Goal: Information Seeking & Learning: Learn about a topic

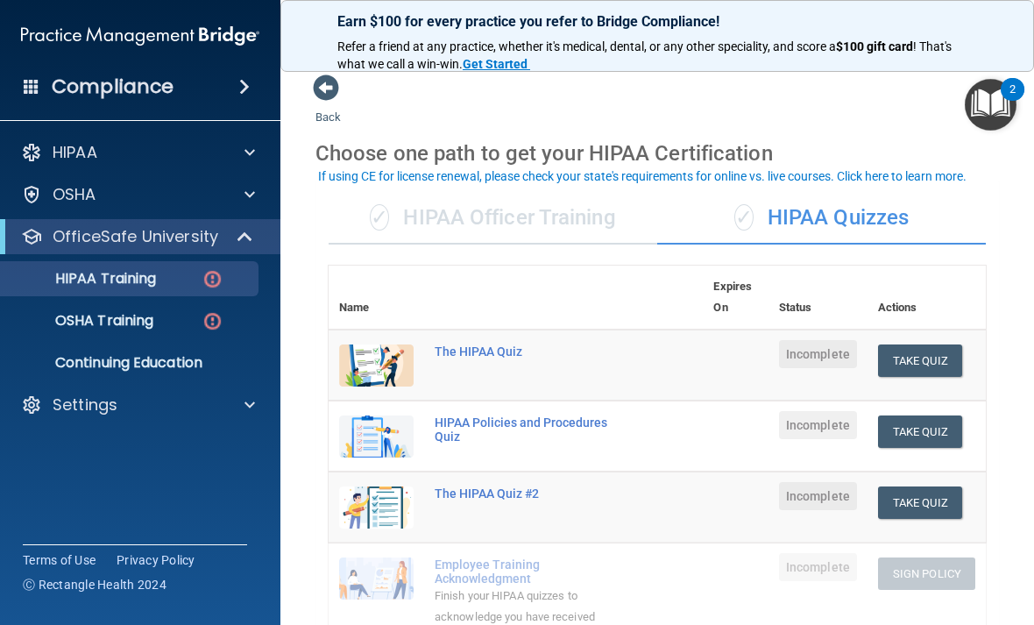
click at [585, 231] on div "✓ HIPAA Officer Training" at bounding box center [492, 218] width 328 height 53
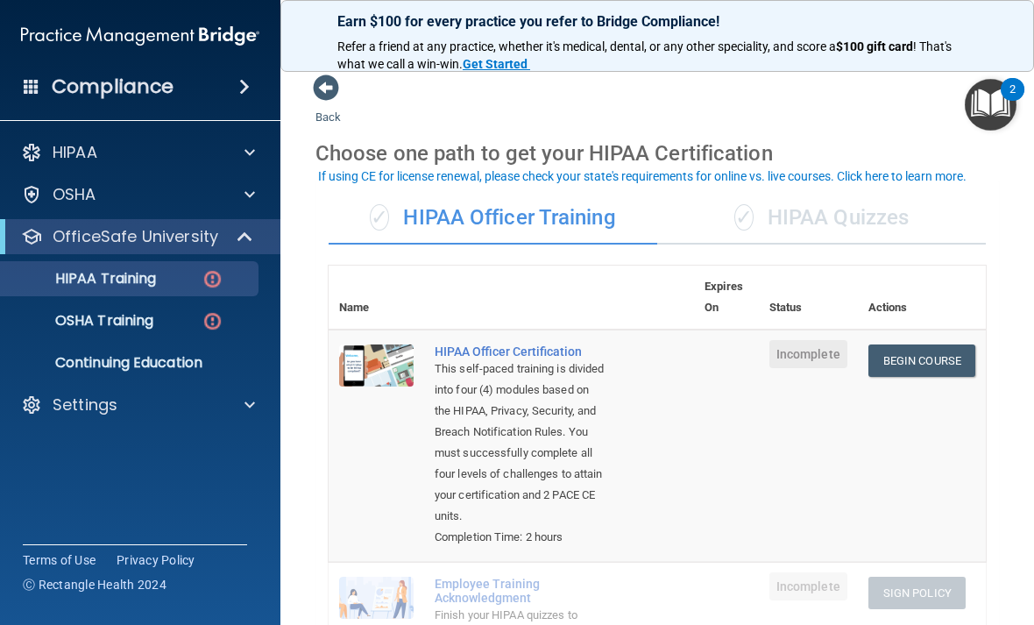
click at [936, 358] on link "Begin Course" at bounding box center [921, 360] width 107 height 32
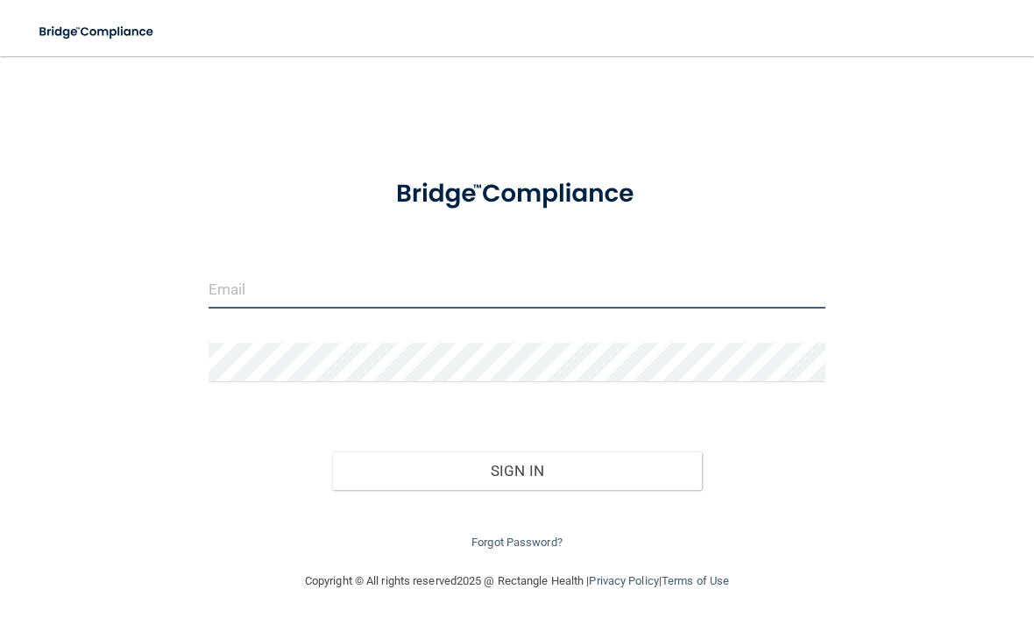
click at [534, 270] on input "email" at bounding box center [516, 288] width 617 height 39
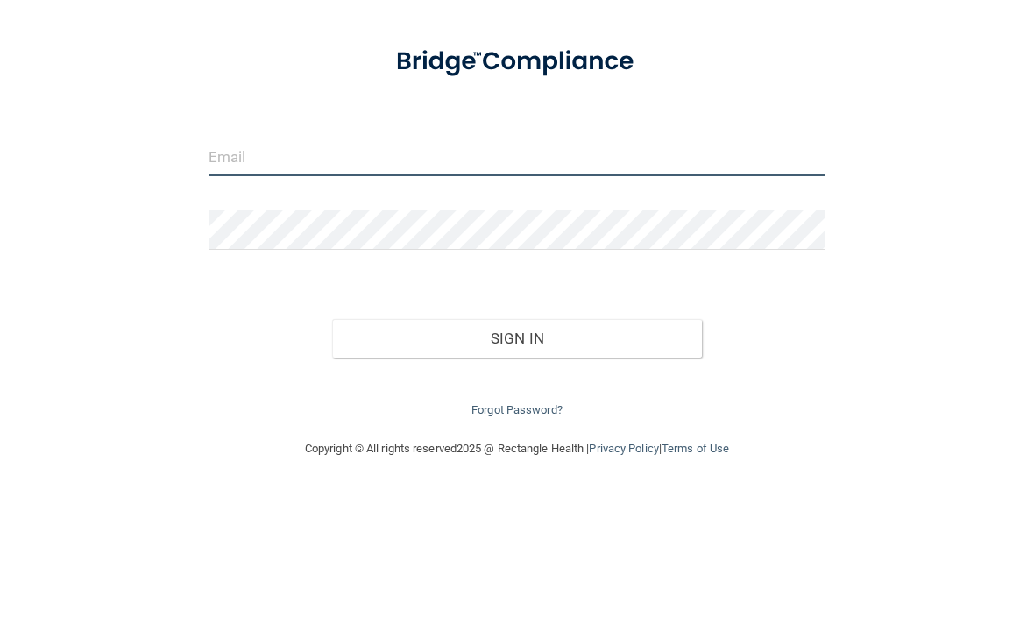
type input "[EMAIL_ADDRESS][DOMAIN_NAME]"
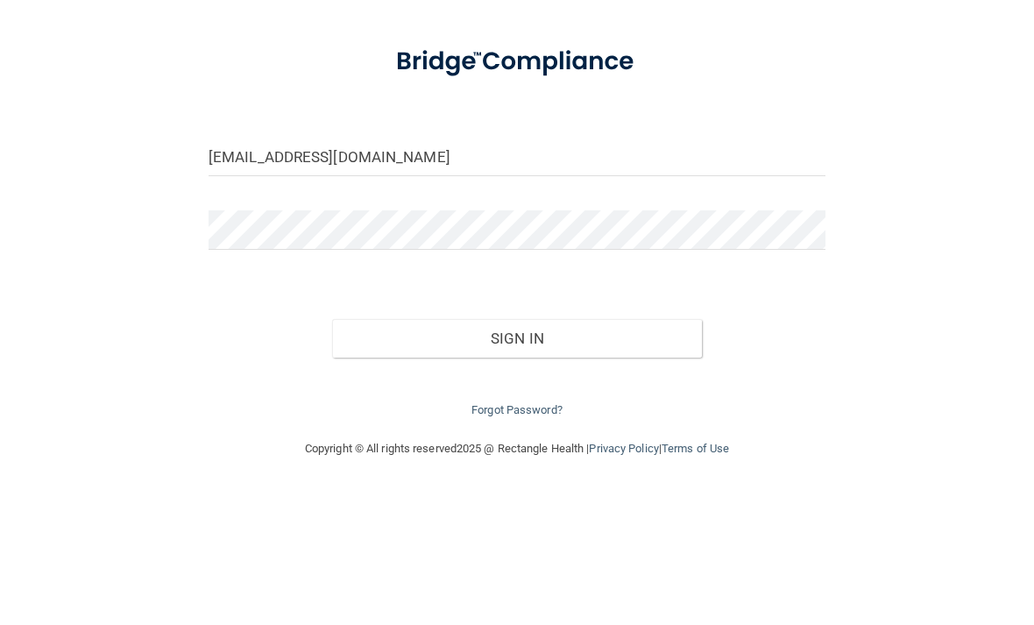
click at [516, 451] on button "Sign In" at bounding box center [517, 470] width 370 height 39
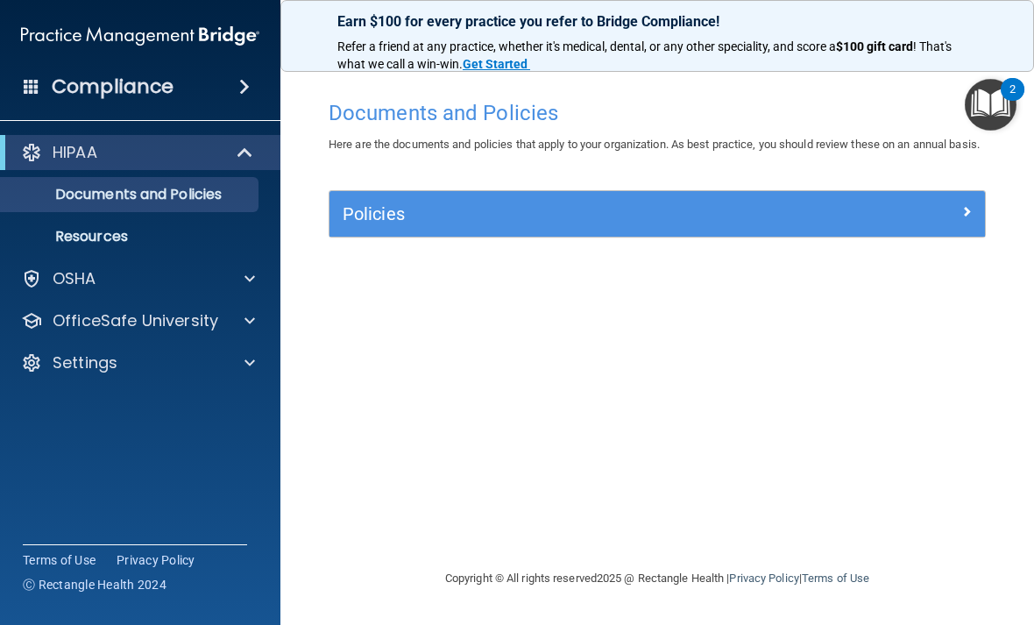
click at [162, 325] on p "OfficeSafe University" at bounding box center [136, 320] width 166 height 21
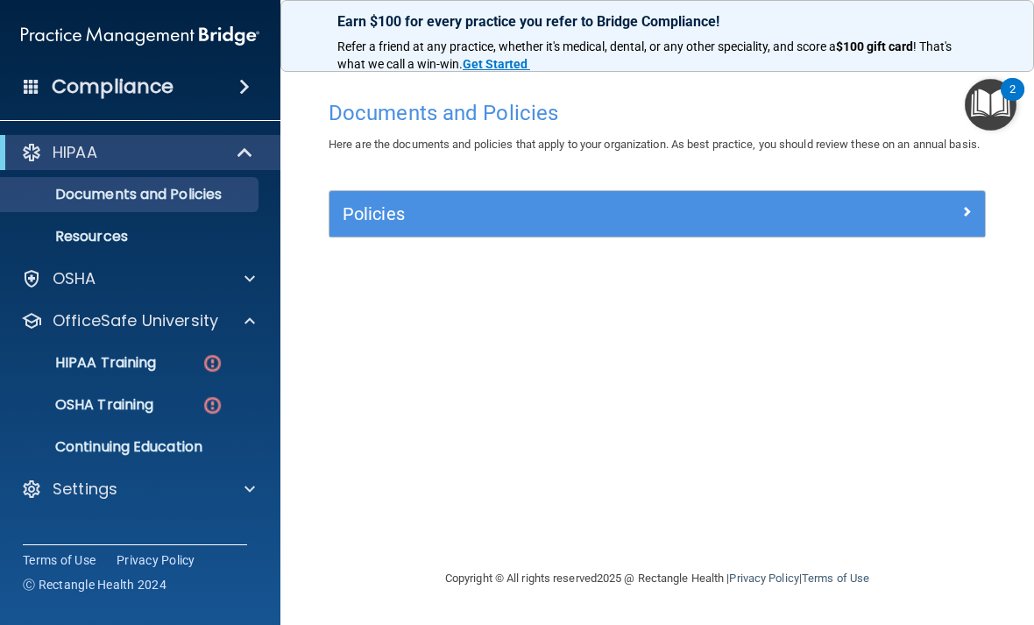
click at [179, 366] on div "HIPAA Training" at bounding box center [130, 363] width 239 height 18
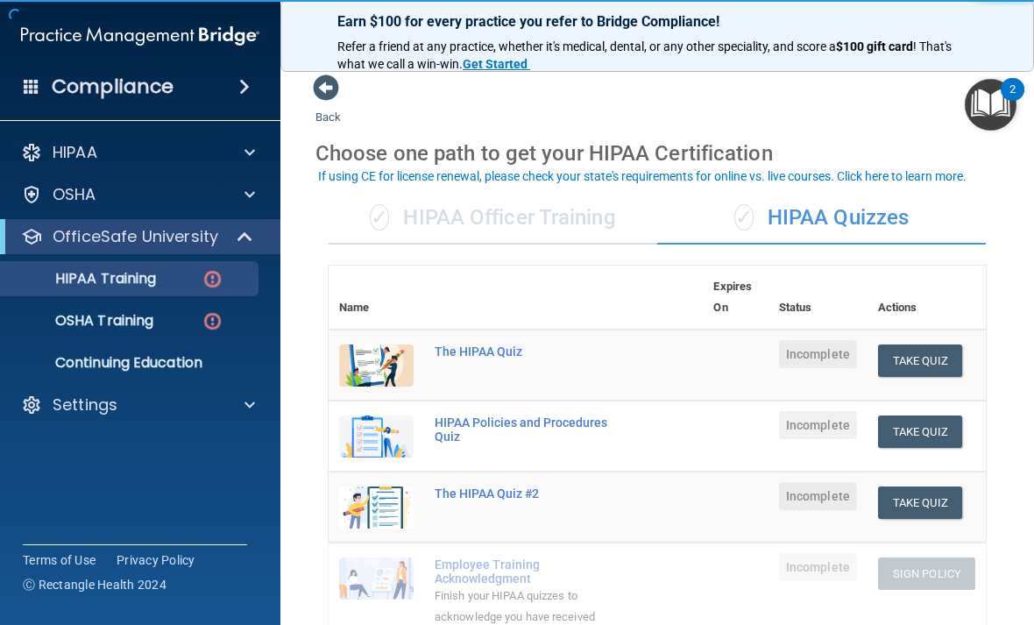
click at [572, 223] on div "✓ HIPAA Officer Training" at bounding box center [492, 218] width 328 height 53
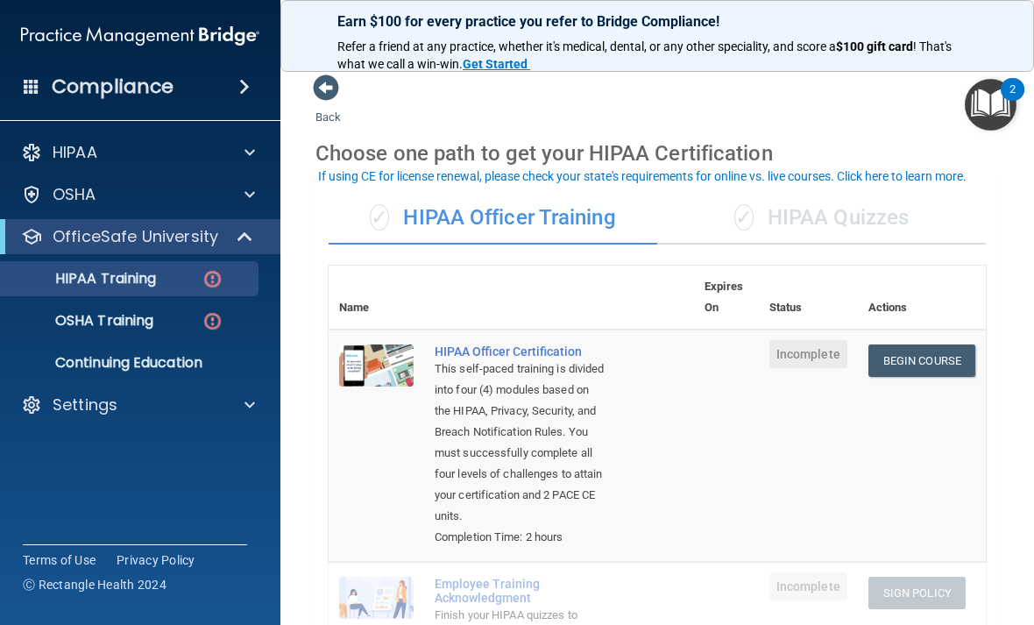
click at [918, 362] on link "Begin Course" at bounding box center [921, 360] width 107 height 32
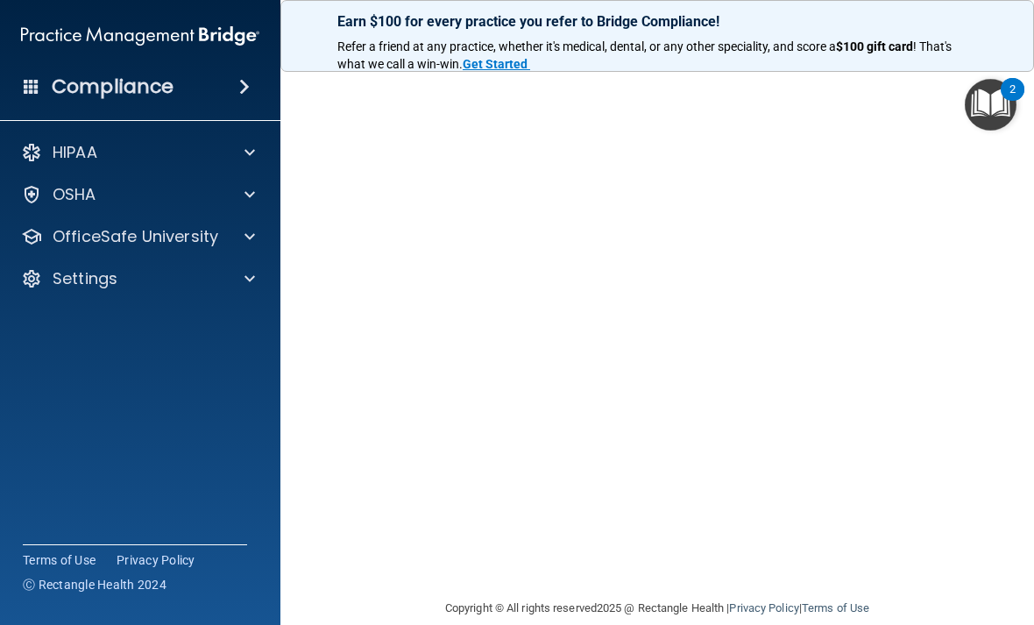
scroll to position [130, 0]
